Goal: Task Accomplishment & Management: Use online tool/utility

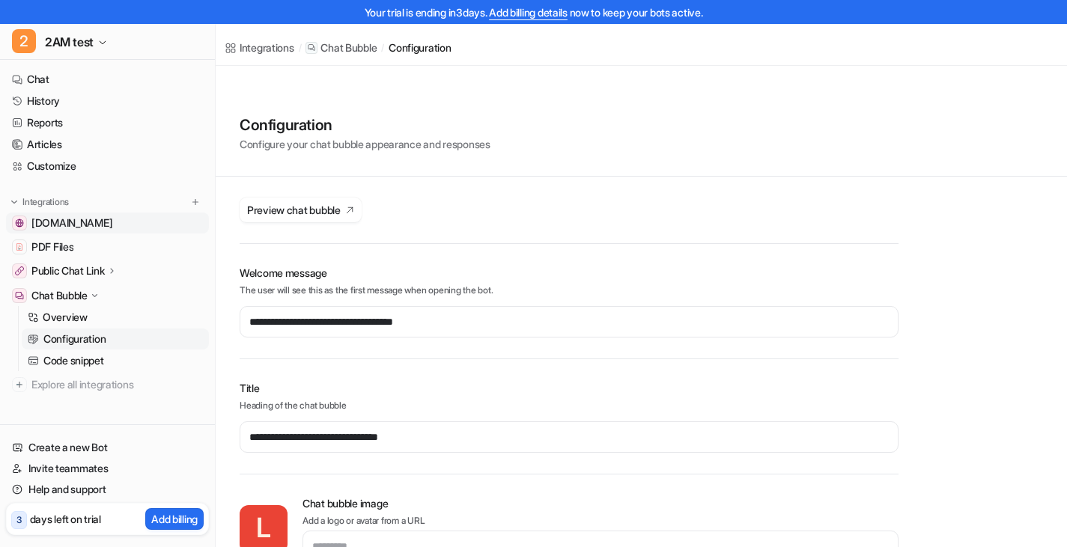
click at [64, 222] on span "[DOMAIN_NAME]" at bounding box center [71, 223] width 81 height 15
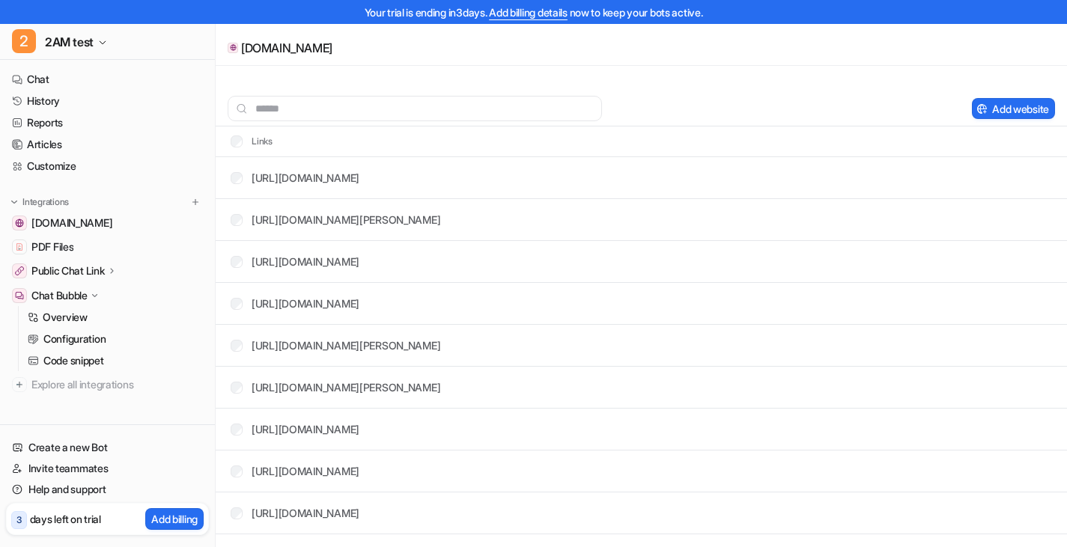
click at [61, 295] on p "Chat Bubble" at bounding box center [59, 295] width 56 height 15
click at [45, 290] on p "Chat Bubble" at bounding box center [59, 295] width 56 height 15
click at [99, 275] on p "Public Chat Link" at bounding box center [67, 271] width 73 height 15
click at [78, 356] on p "Overview" at bounding box center [65, 360] width 45 height 15
click at [94, 296] on link "Overview" at bounding box center [115, 292] width 187 height 21
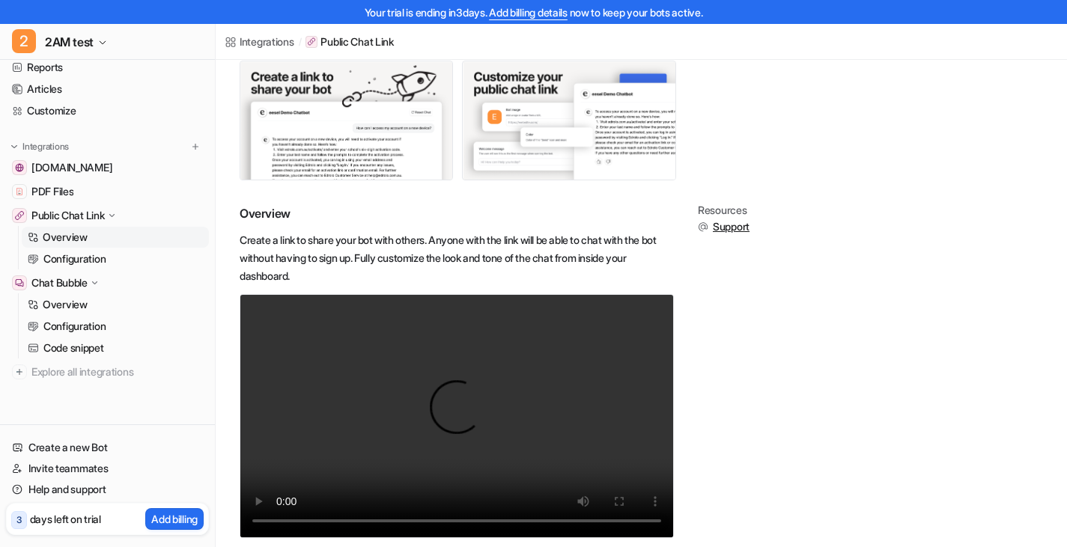
scroll to position [55, 0]
click at [87, 47] on span "2AM test" at bounding box center [69, 41] width 49 height 21
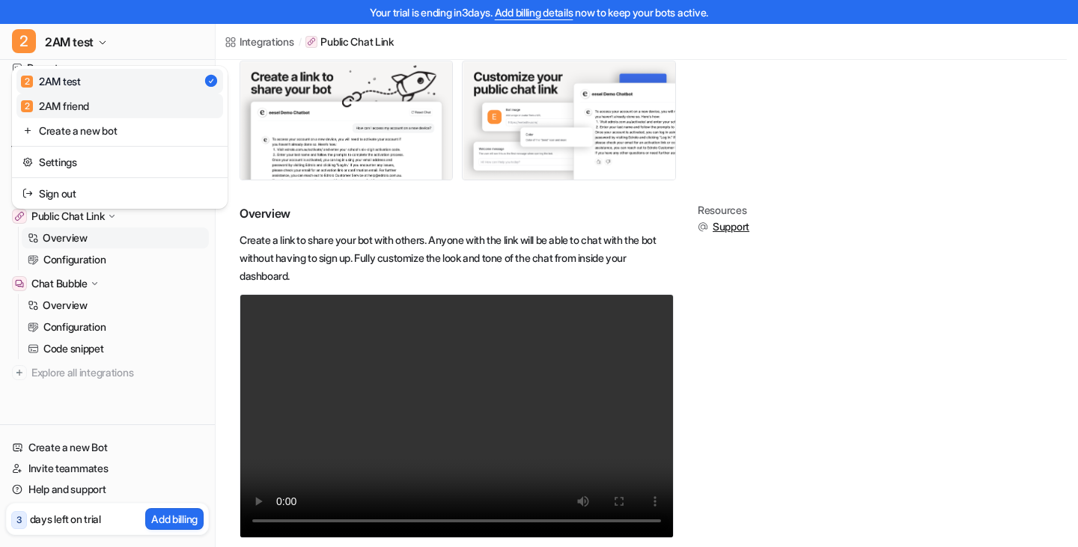
click at [97, 100] on link "2 2AM friend" at bounding box center [119, 106] width 207 height 25
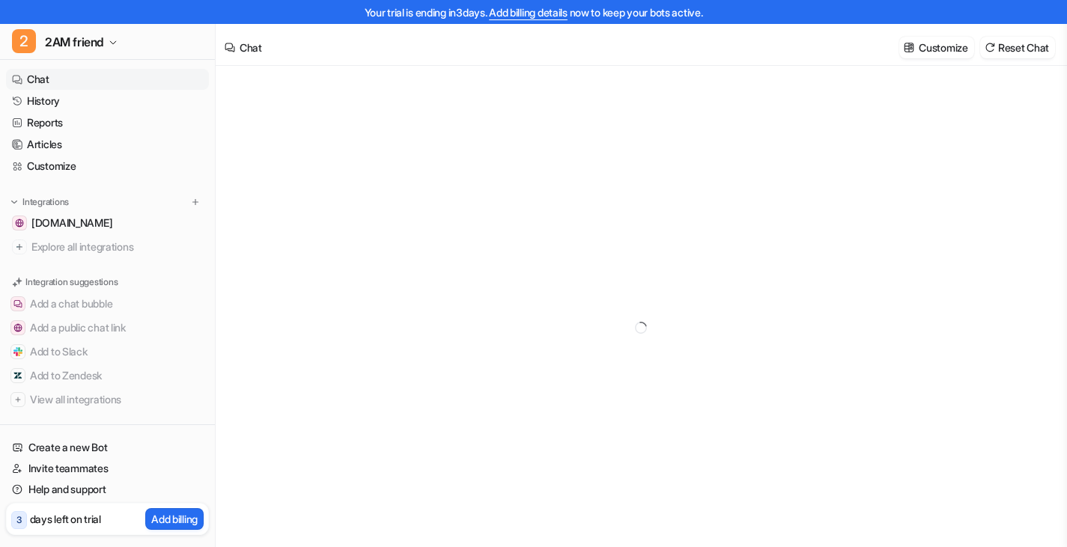
type textarea "**********"
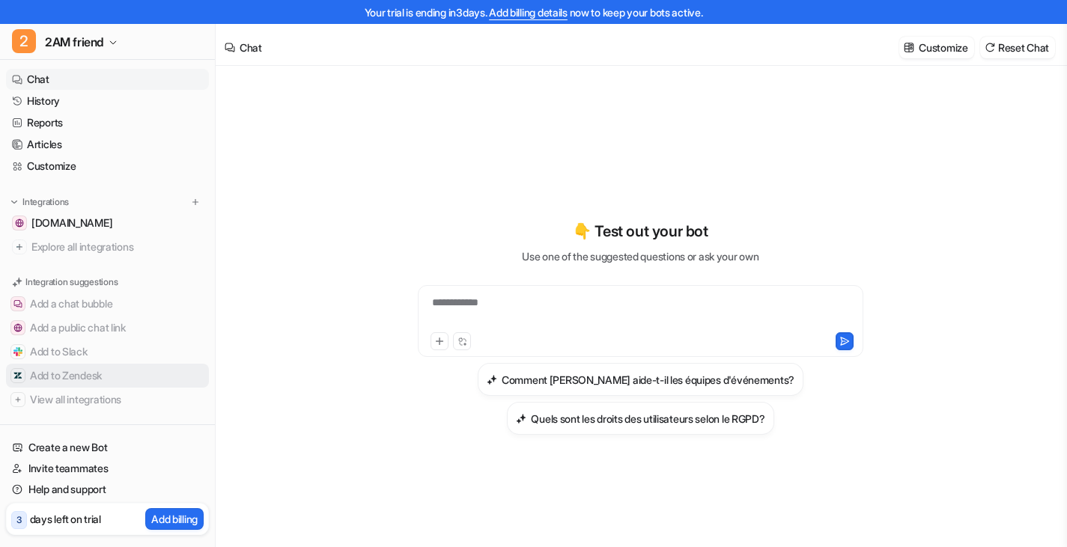
scroll to position [11, 0]
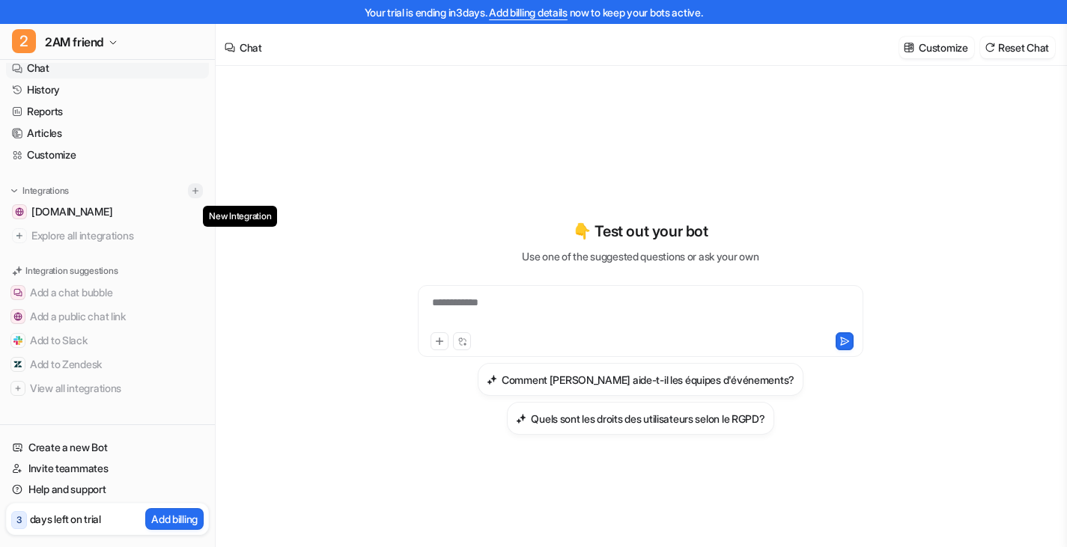
click at [190, 189] on img at bounding box center [195, 191] width 10 height 10
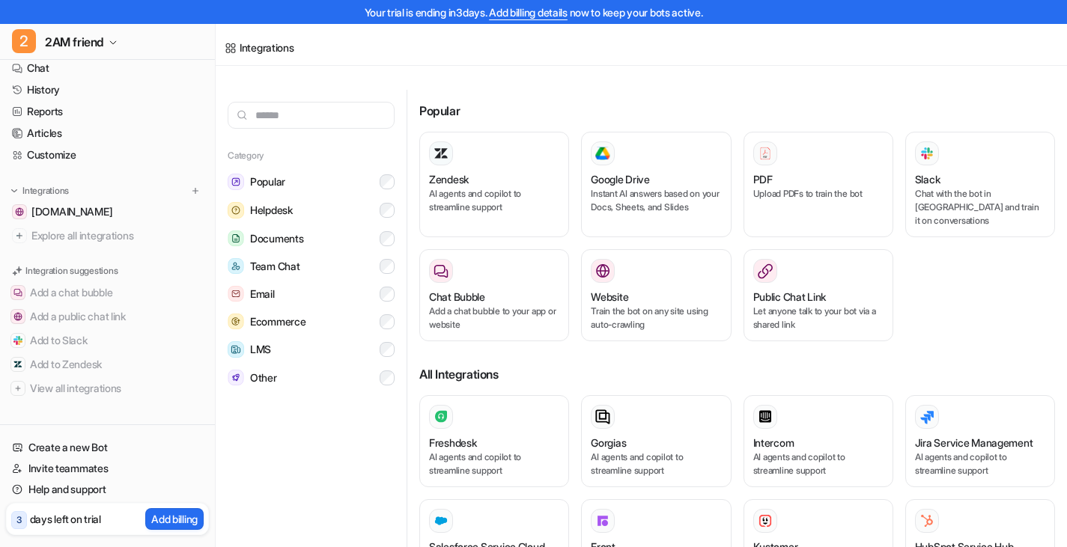
click at [331, 102] on input "text" at bounding box center [311, 115] width 167 height 27
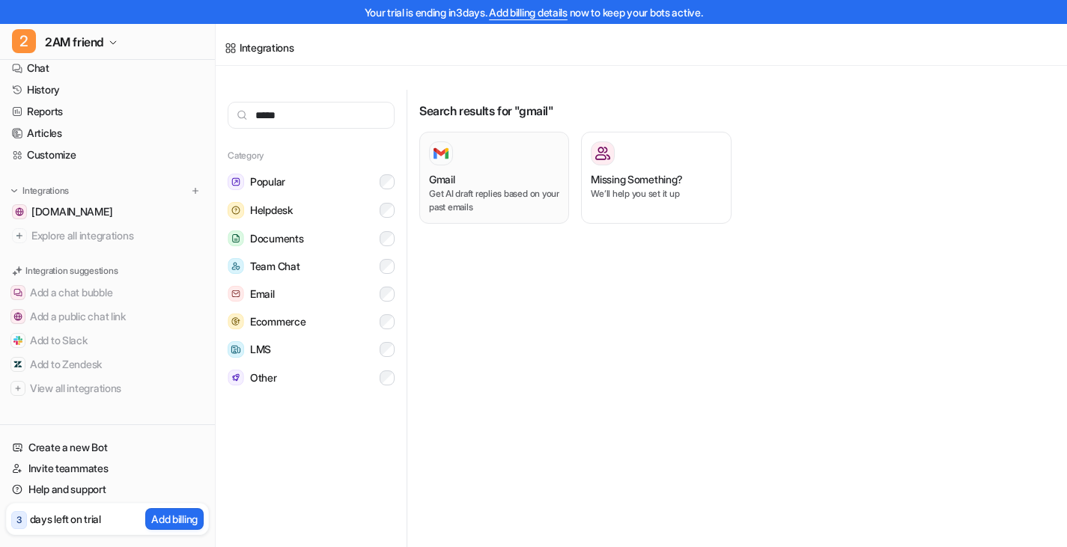
type input "*****"
click at [484, 172] on div "Gmail" at bounding box center [494, 180] width 130 height 16
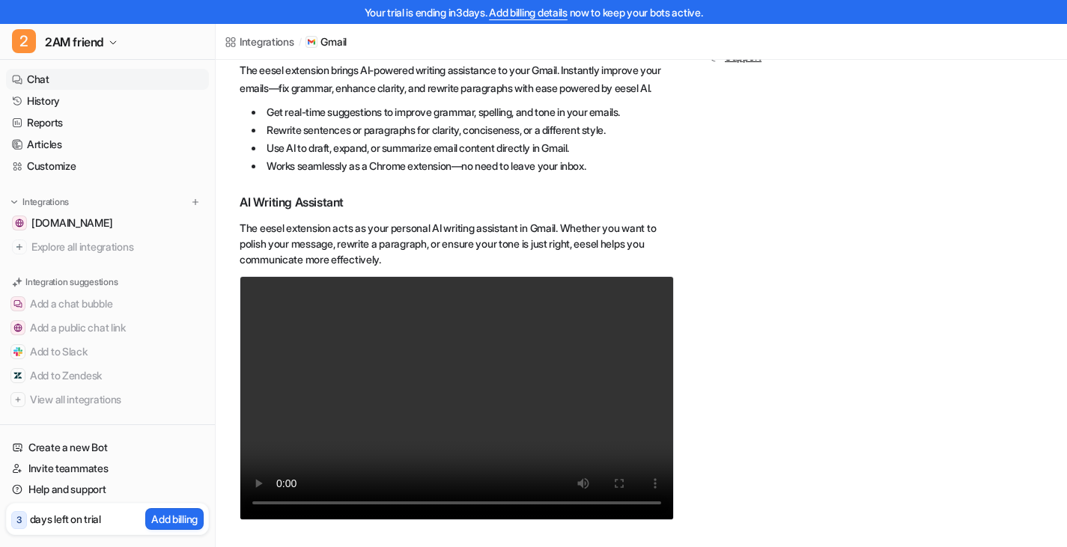
click at [43, 79] on link "Chat" at bounding box center [107, 79] width 203 height 21
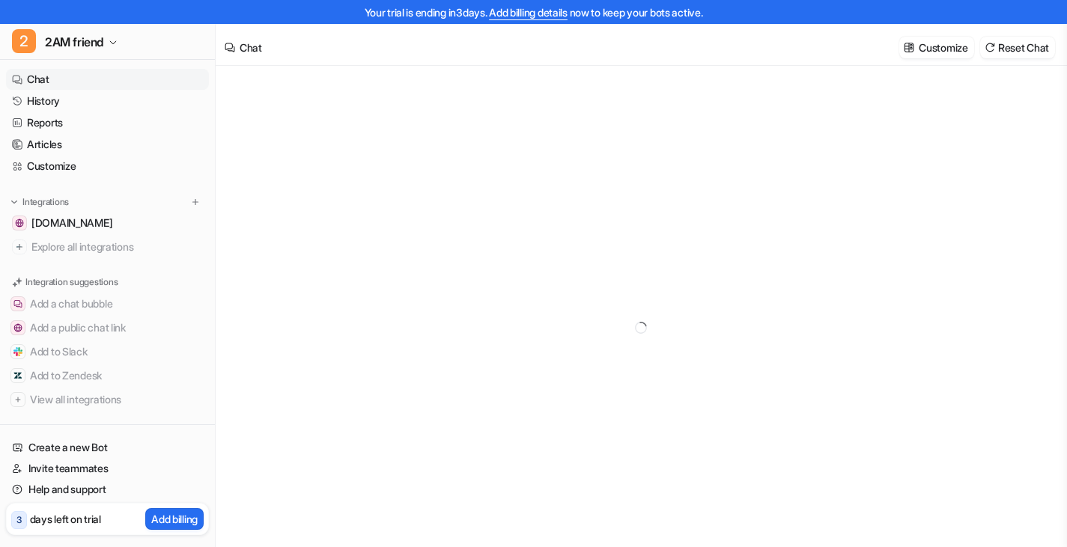
type textarea "**********"
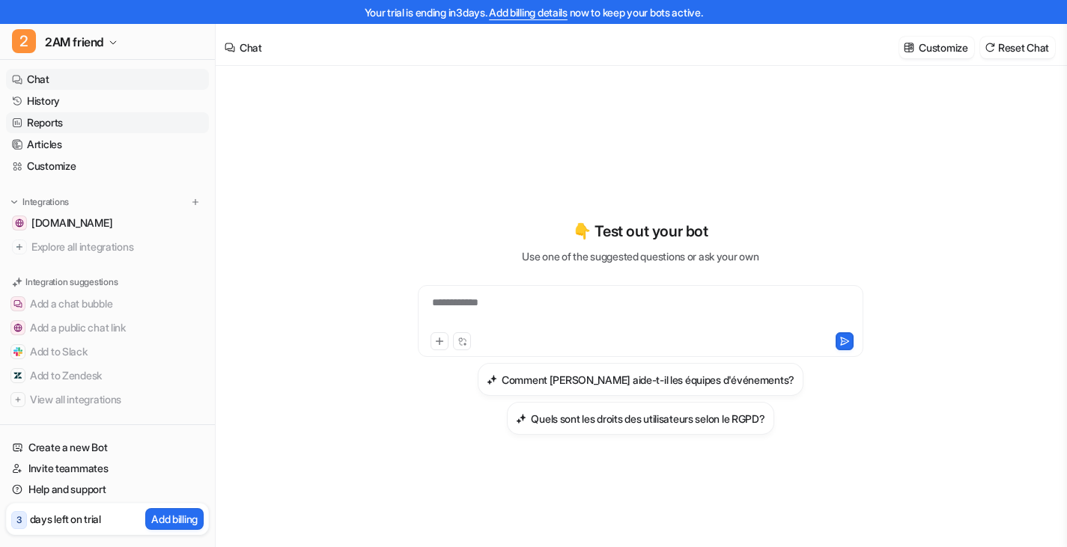
click at [48, 120] on link "Reports" at bounding box center [107, 122] width 203 height 21
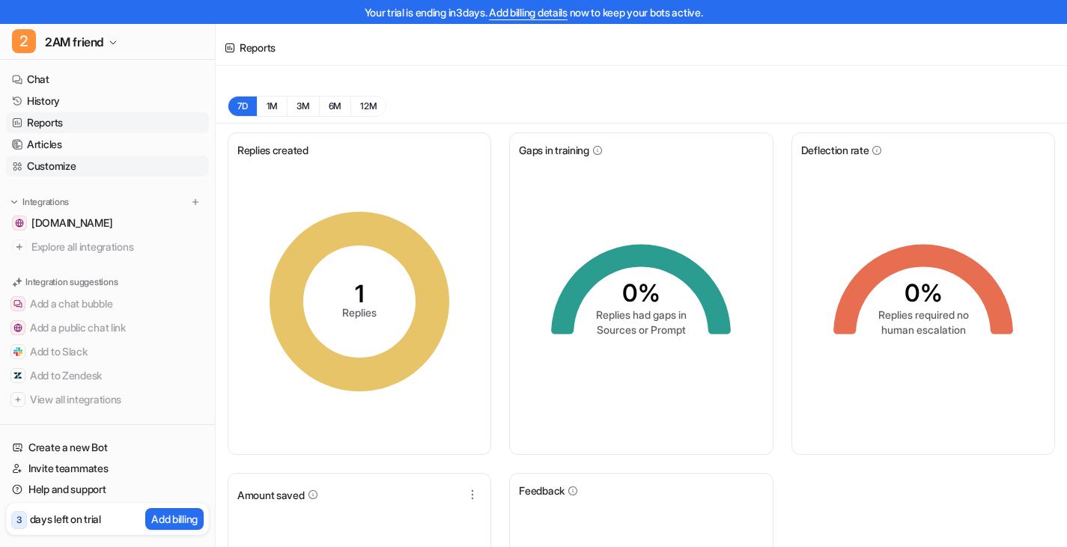
click at [70, 168] on link "Customize" at bounding box center [107, 166] width 203 height 21
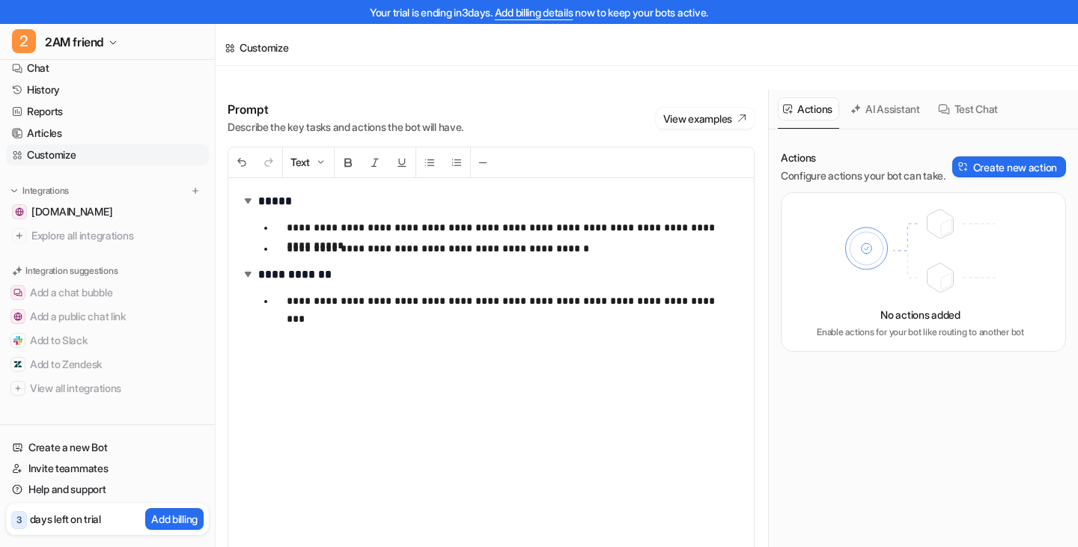
scroll to position [10, 0]
click at [46, 86] on link "History" at bounding box center [107, 90] width 203 height 21
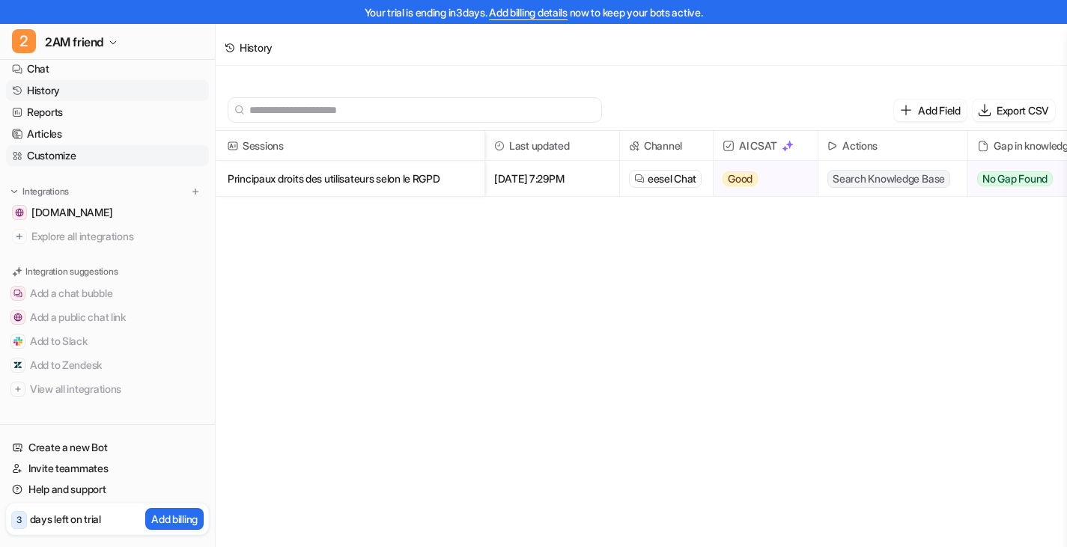
click at [67, 151] on link "Customize" at bounding box center [107, 155] width 203 height 21
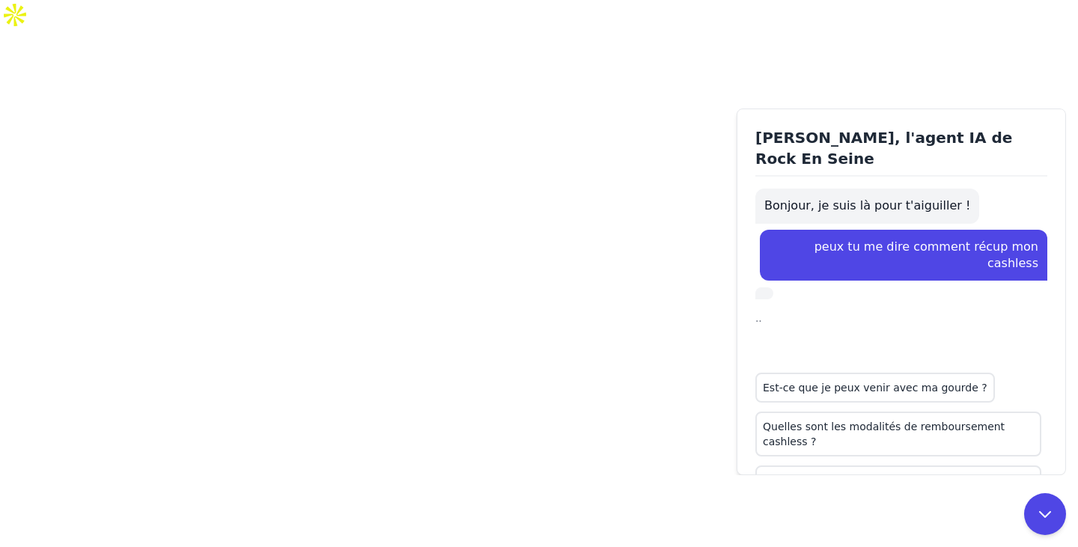
scroll to position [86, 0]
